Goal: Navigation & Orientation: Find specific page/section

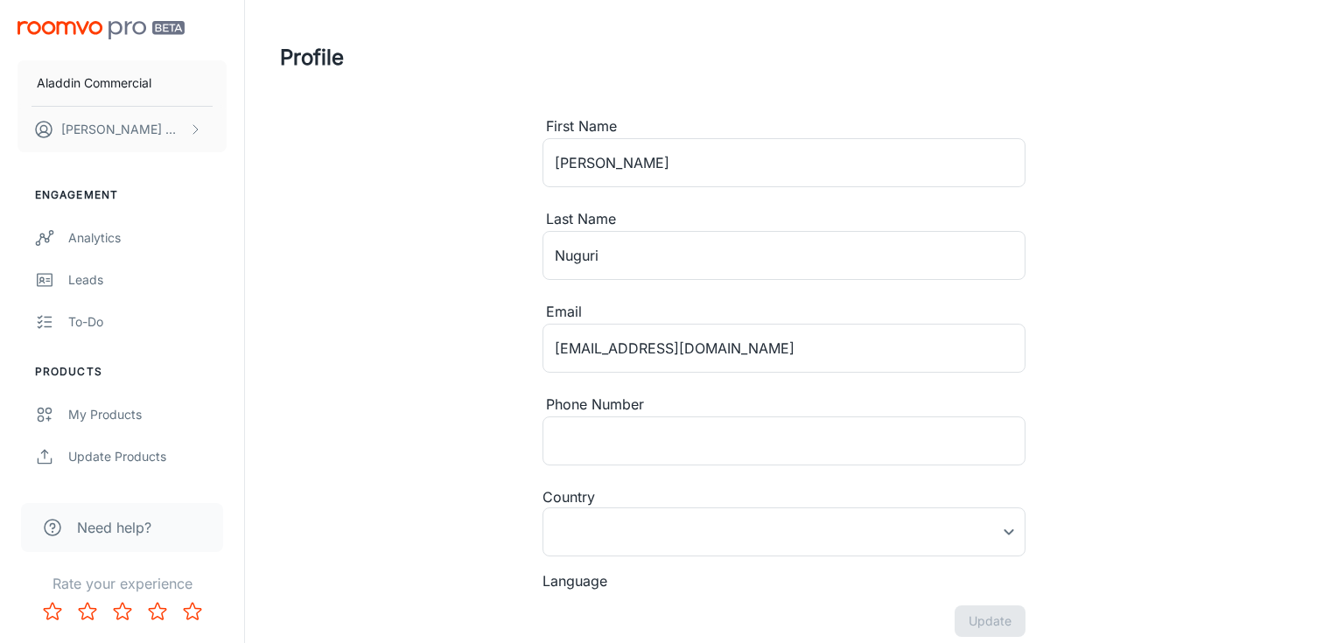
type input "[GEOGRAPHIC_DATA]"
click at [127, 421] on div "My Products" at bounding box center [147, 414] width 158 height 19
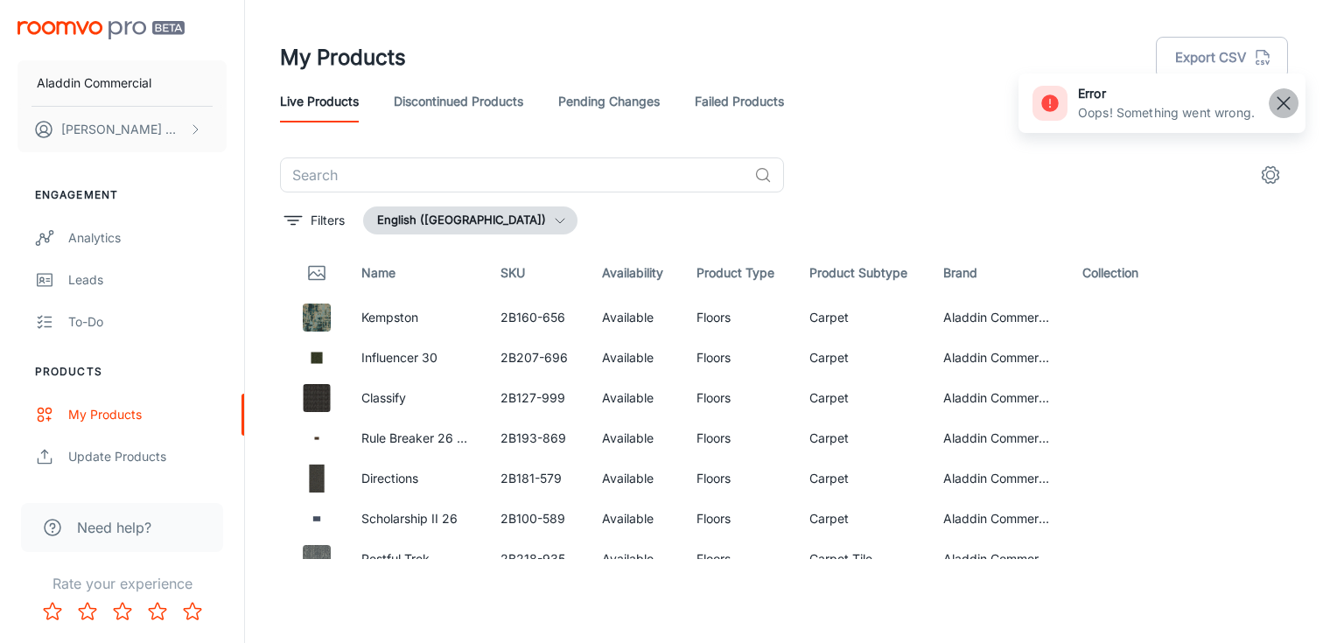
click at [1285, 103] on rect "button" at bounding box center [1283, 103] width 21 height 21
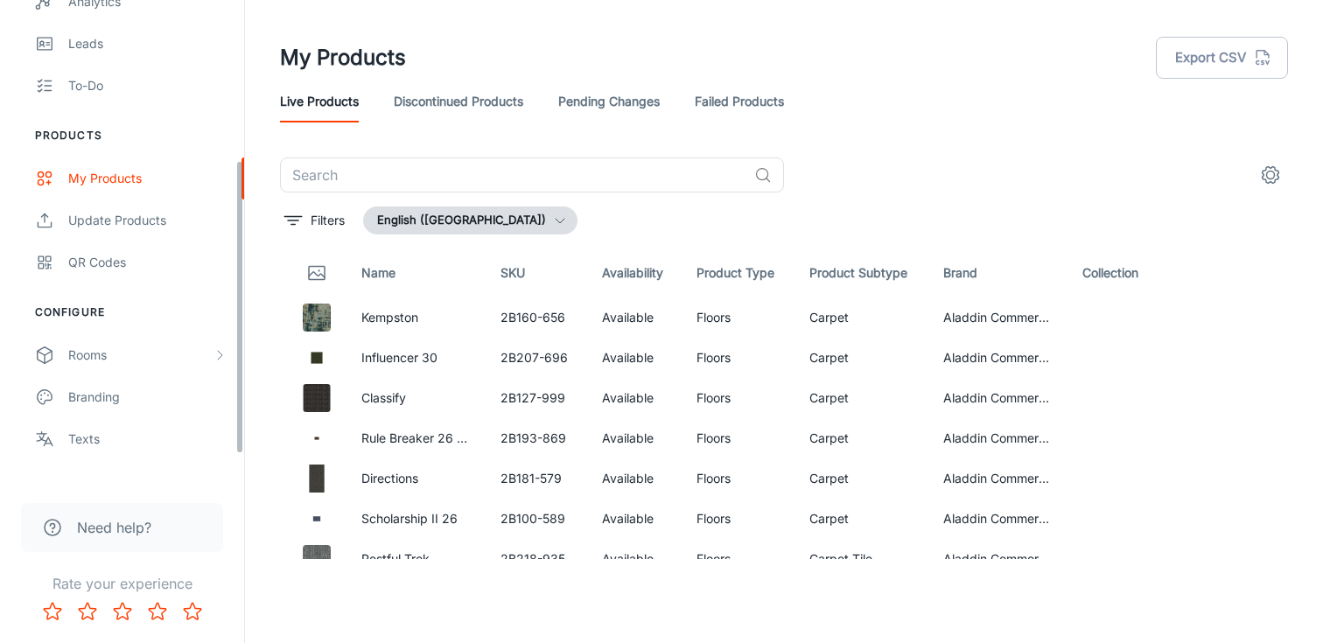
scroll to position [178, 0]
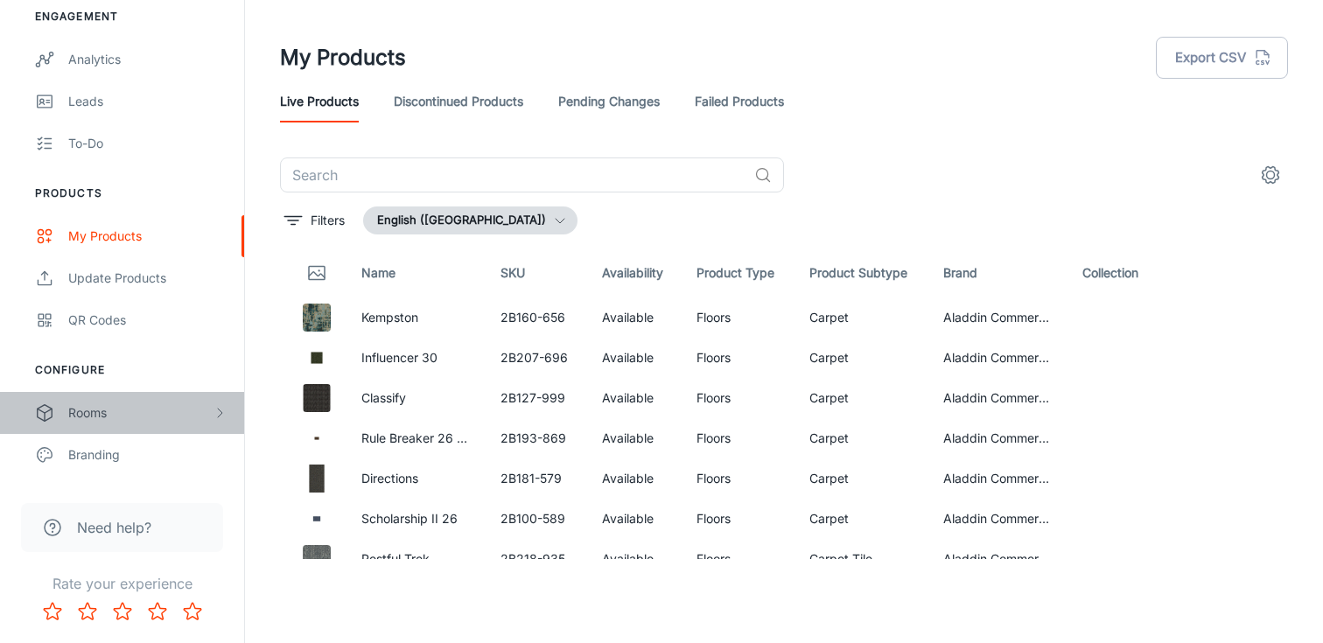
click at [101, 413] on div "Rooms" at bounding box center [140, 412] width 144 height 19
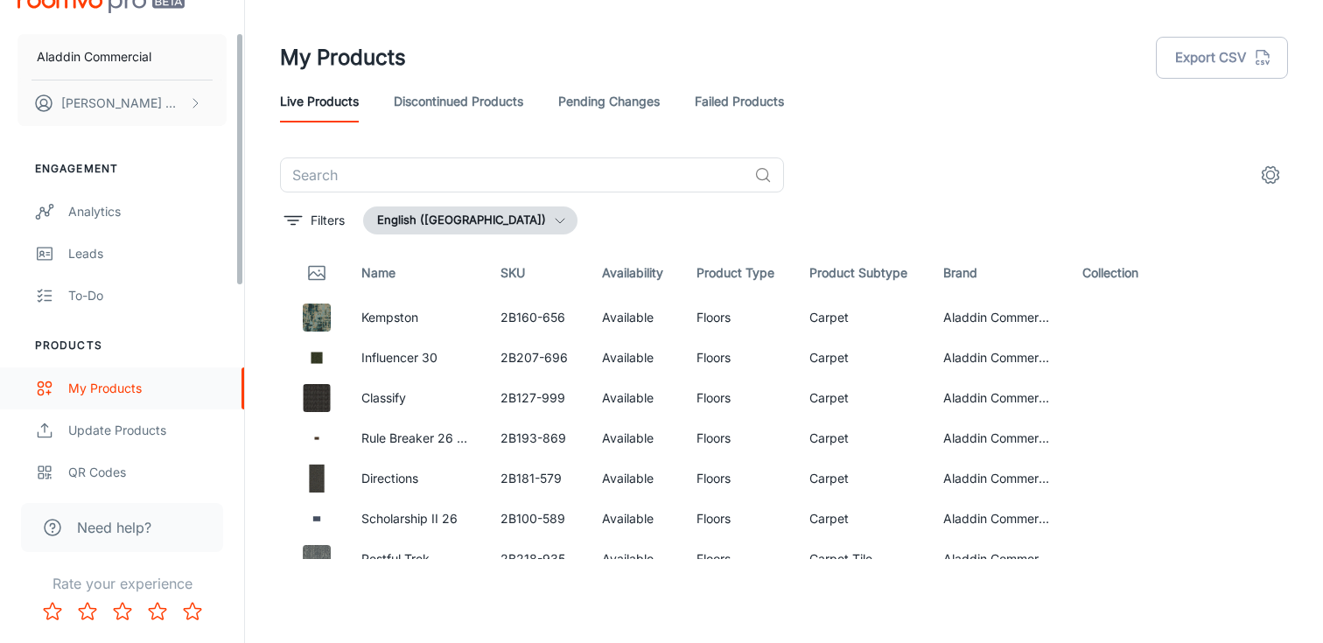
scroll to position [0, 0]
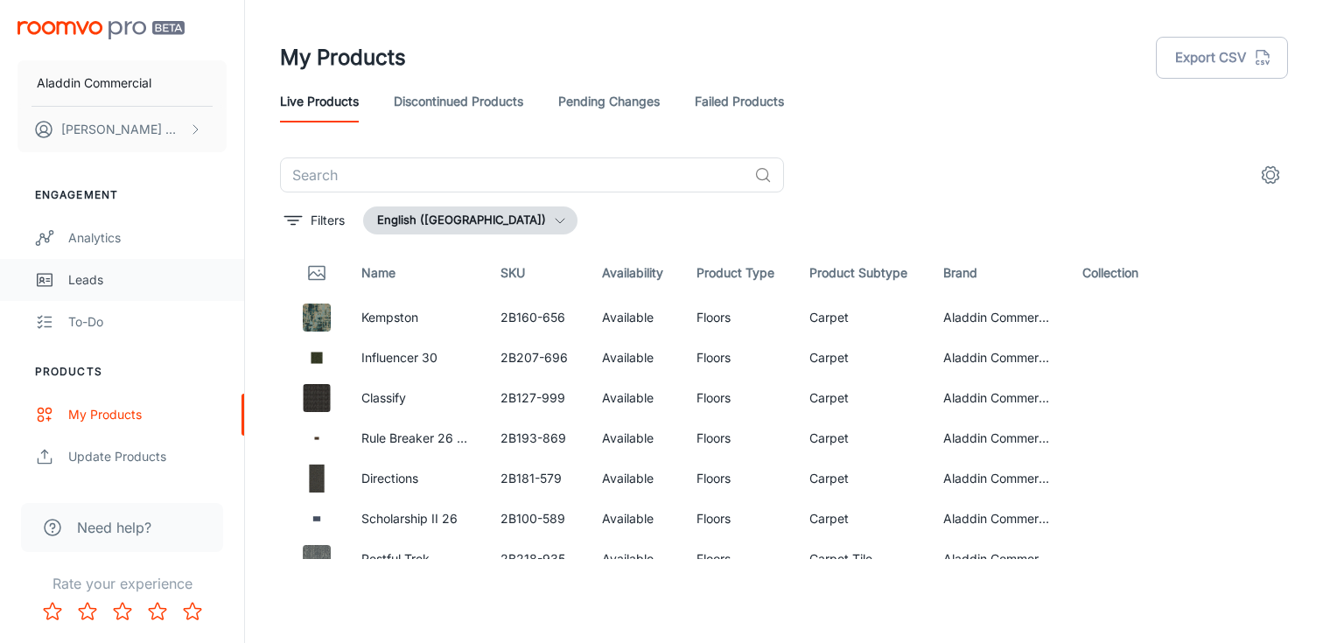
click at [98, 274] on div "Leads" at bounding box center [147, 279] width 158 height 19
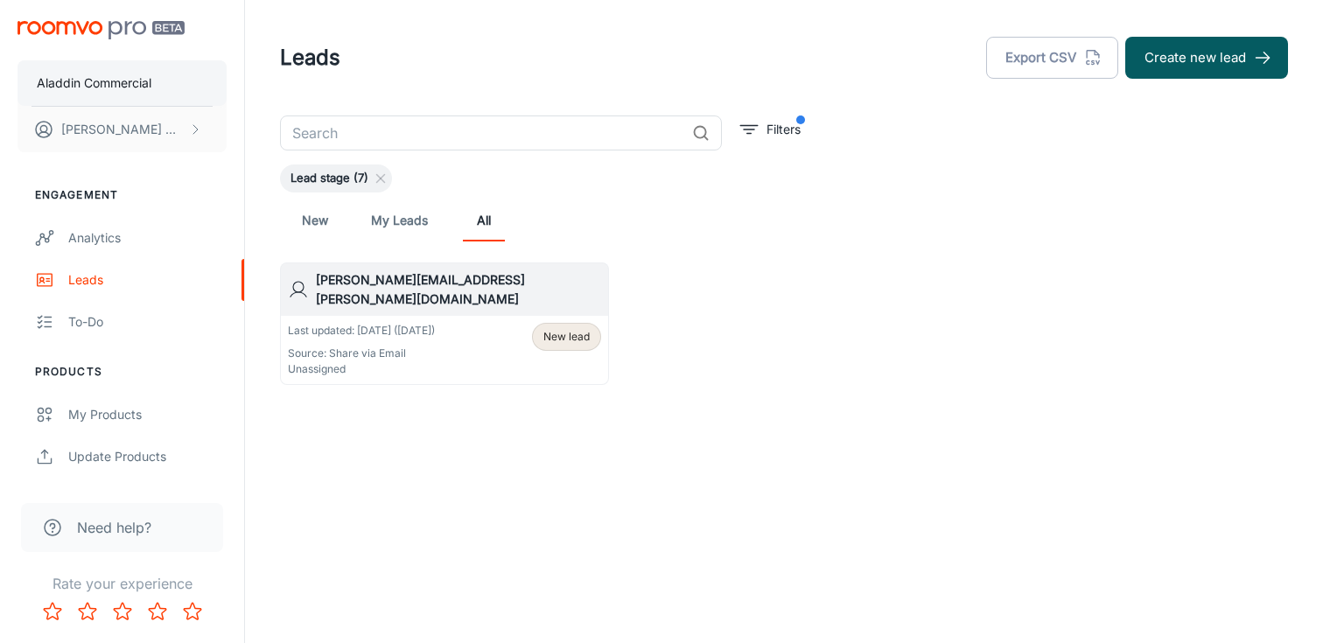
click at [80, 84] on p "Aladdin Commercial" at bounding box center [94, 82] width 115 height 19
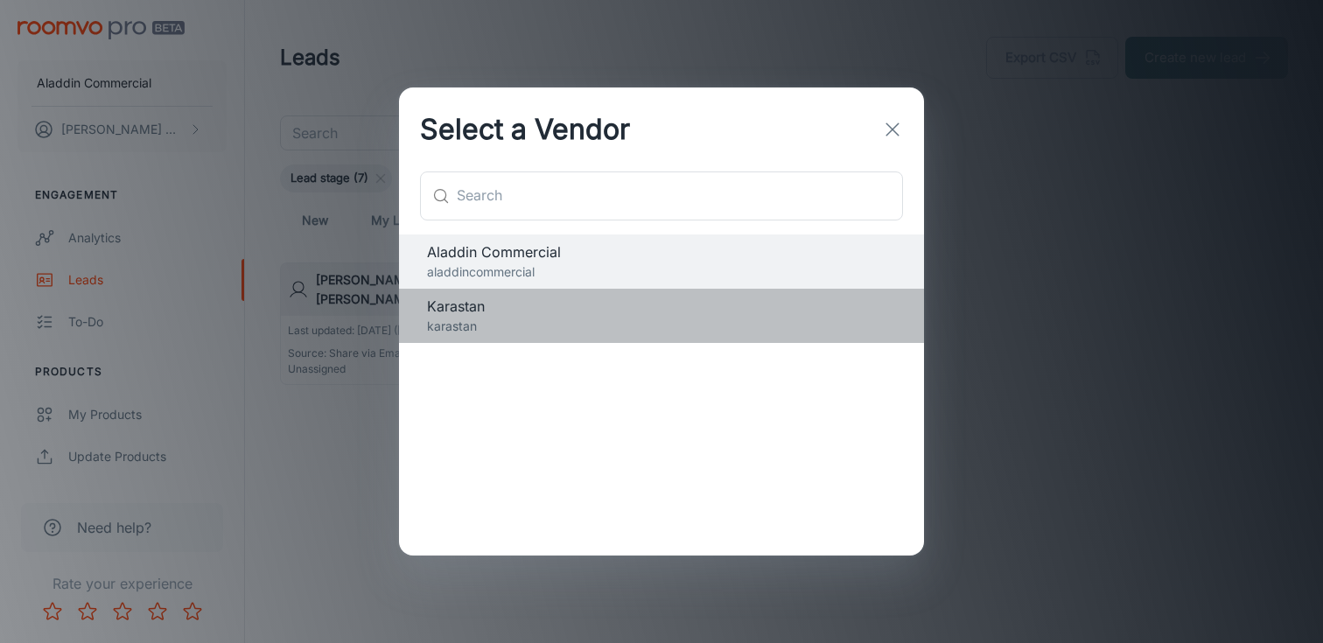
click at [448, 322] on p "karastan" at bounding box center [661, 326] width 469 height 19
